Goal: Task Accomplishment & Management: Manage account settings

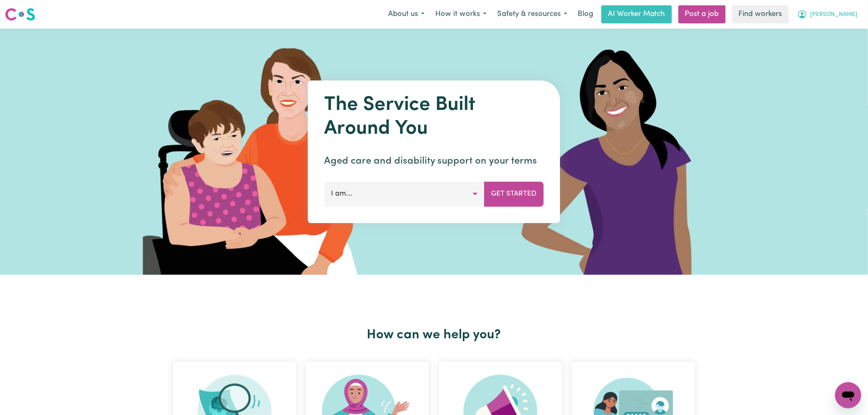
click at [845, 13] on span "[PERSON_NAME]" at bounding box center [833, 14] width 47 height 9
click at [837, 44] on link "Logout" at bounding box center [830, 47] width 65 height 16
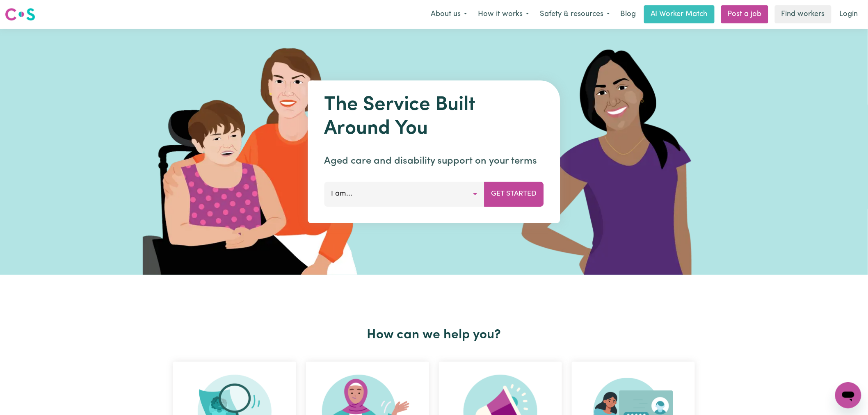
click at [837, 25] on nav "Menu About us How it works Safety & resources Blog AI Worker Match Post a job F…" at bounding box center [434, 14] width 868 height 29
click at [844, 16] on link "Login" at bounding box center [849, 14] width 28 height 18
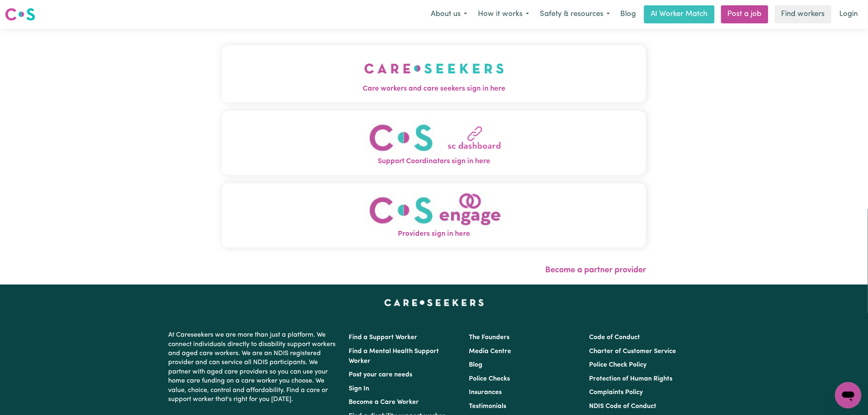
click at [364, 79] on img "Care workers and care seekers sign in here" at bounding box center [434, 68] width 140 height 30
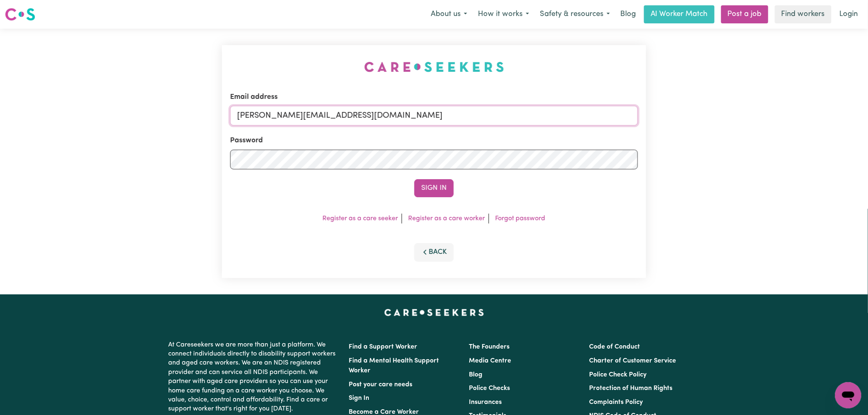
click at [375, 117] on input "[PERSON_NAME][EMAIL_ADDRESS][DOMAIN_NAME]" at bounding box center [434, 116] width 408 height 20
click at [378, 103] on div "Email address [PERSON_NAME][EMAIL_ADDRESS][DOMAIN_NAME]" at bounding box center [434, 109] width 408 height 34
click at [377, 120] on input "[PERSON_NAME][EMAIL_ADDRESS][DOMAIN_NAME]" at bounding box center [434, 116] width 408 height 20
drag, startPoint x: 443, startPoint y: 107, endPoint x: 316, endPoint y: 117, distance: 127.1
click at [320, 117] on div "Email address [EMAIL_ADDRESS][DOMAIN_NAME]" at bounding box center [434, 109] width 408 height 34
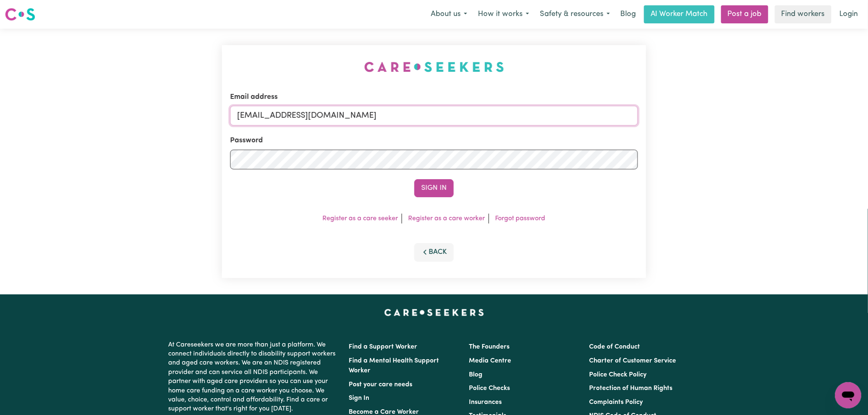
drag, startPoint x: 279, startPoint y: 115, endPoint x: 449, endPoint y: 116, distance: 170.2
click at [449, 116] on input "[EMAIL_ADDRESS][DOMAIN_NAME]" at bounding box center [434, 116] width 408 height 20
paste input "raynekalie"
click at [448, 194] on button "Sign In" at bounding box center [433, 188] width 39 height 18
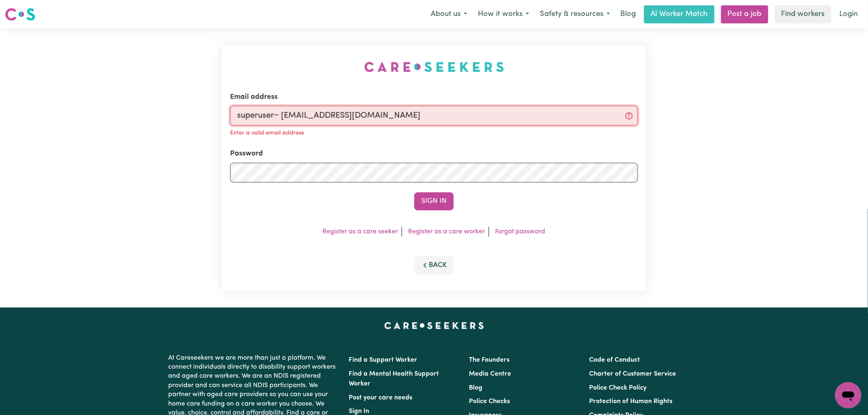
click at [282, 117] on input "superuser~ [EMAIL_ADDRESS][DOMAIN_NAME]" at bounding box center [434, 116] width 408 height 20
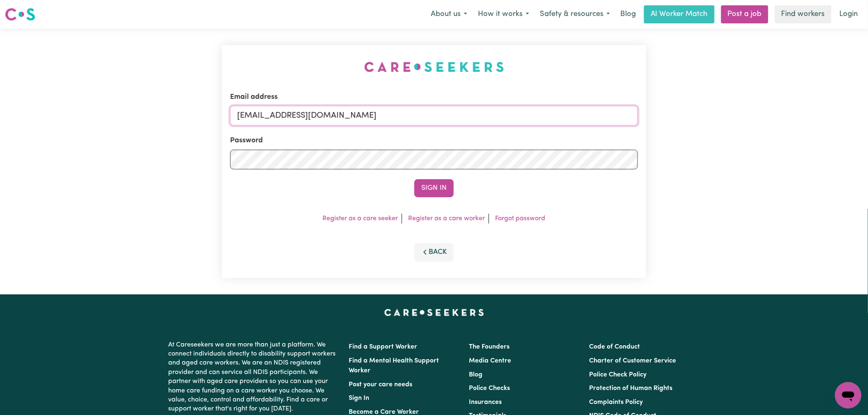
type input "[EMAIL_ADDRESS][DOMAIN_NAME]"
click at [414, 179] on button "Sign In" at bounding box center [433, 188] width 39 height 18
